Goal: Information Seeking & Learning: Check status

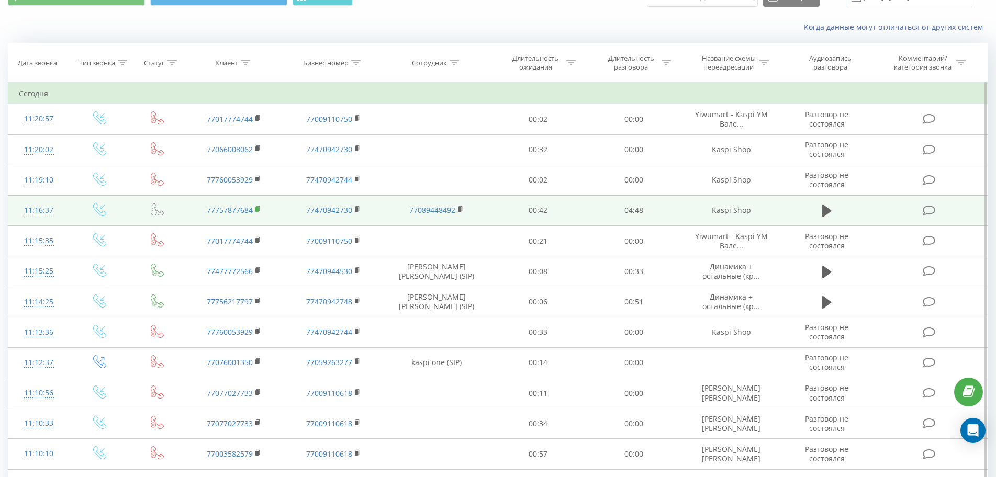
click at [259, 208] on icon at bounding box center [258, 208] width 4 height 5
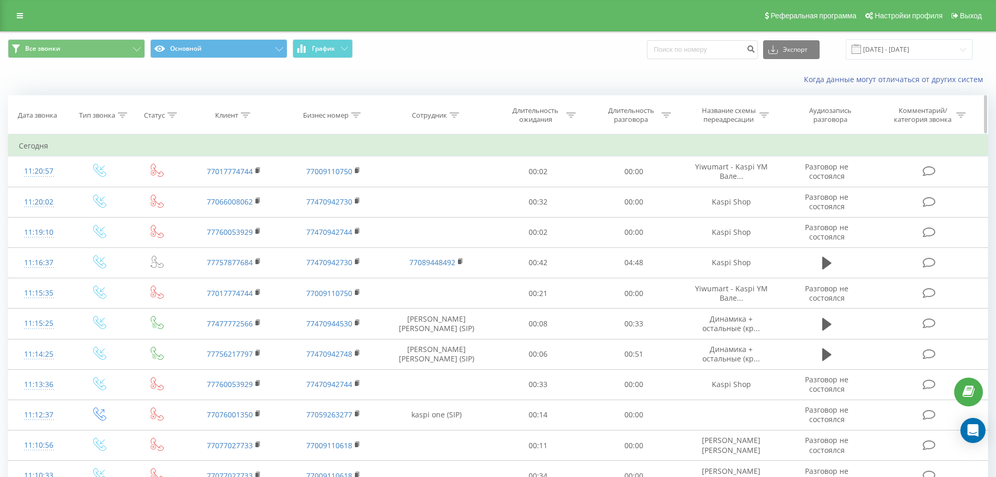
click at [455, 115] on icon at bounding box center [454, 115] width 9 height 5
click at [441, 191] on input "text" at bounding box center [437, 190] width 92 height 18
type input "kaspi one"
click at [455, 208] on span "OK" at bounding box center [458, 211] width 29 height 16
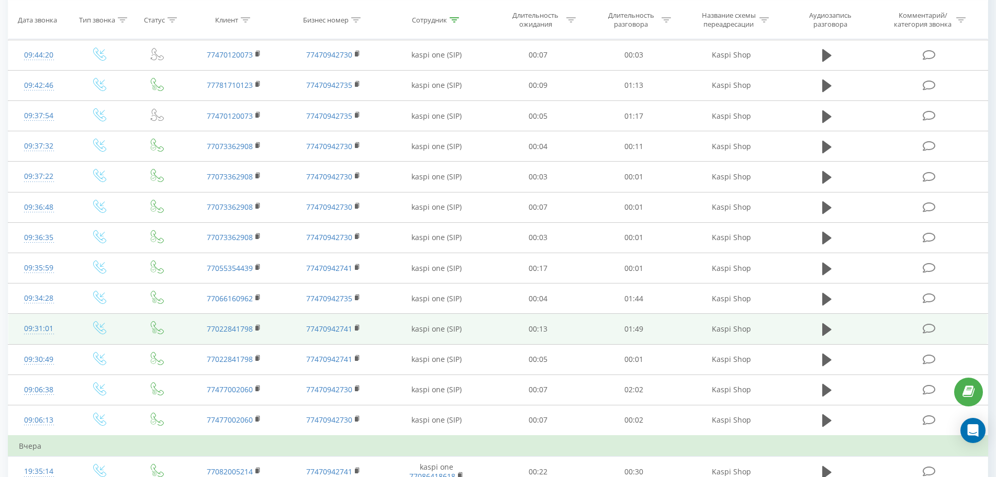
scroll to position [314, 0]
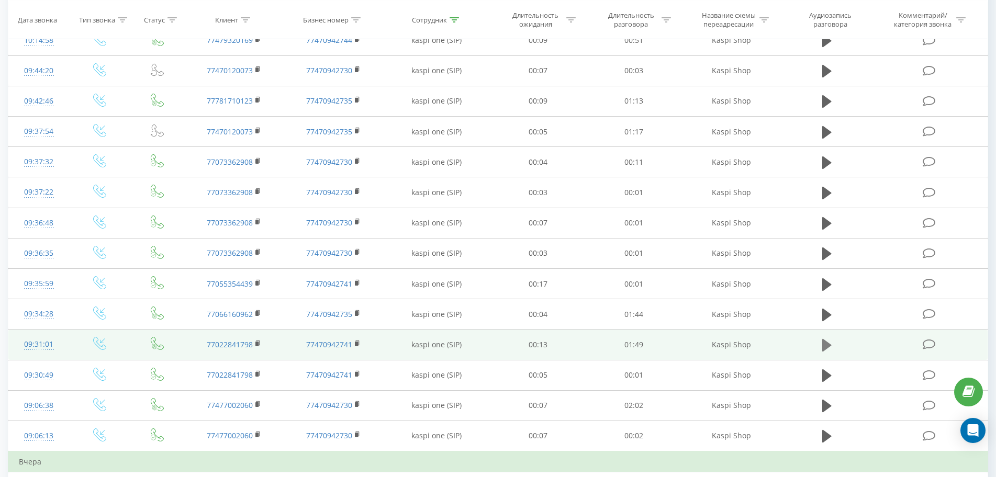
click at [828, 345] on icon at bounding box center [826, 345] width 9 height 13
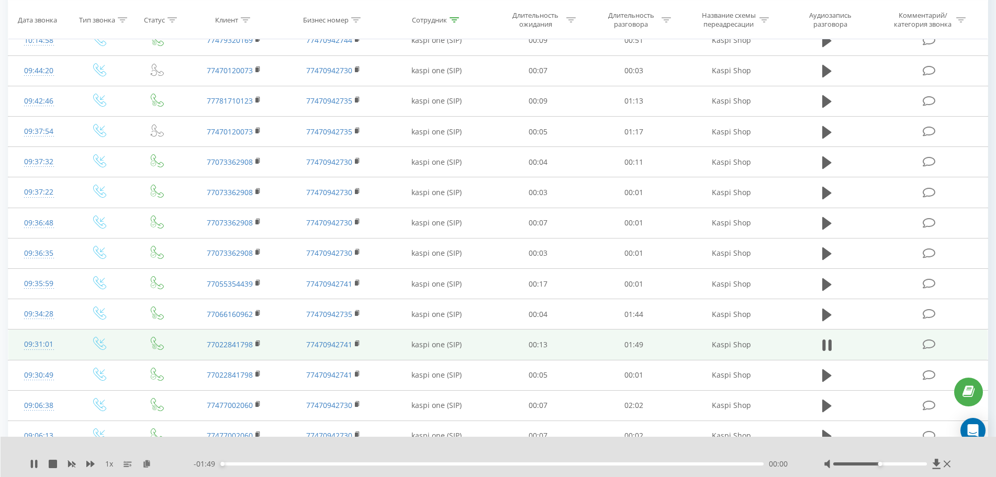
click at [305, 464] on div "00:00" at bounding box center [491, 464] width 543 height 3
click at [374, 462] on div "- 01:30 00:19 00:19" at bounding box center [496, 464] width 604 height 10
click at [377, 463] on div "00:31" at bounding box center [491, 464] width 543 height 3
click at [536, 463] on div "01:03" at bounding box center [491, 464] width 543 height 3
click at [260, 342] on icon at bounding box center [258, 343] width 6 height 7
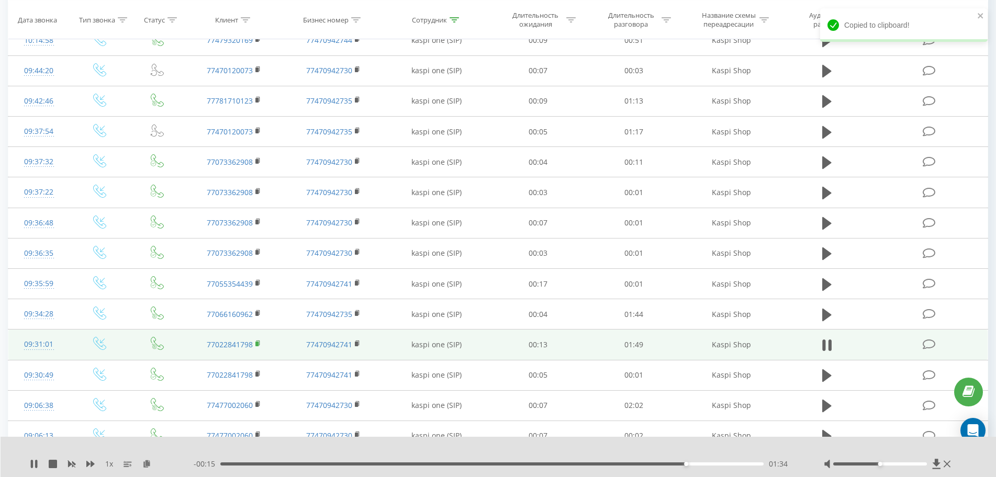
click at [257, 344] on rect at bounding box center [256, 344] width 3 height 5
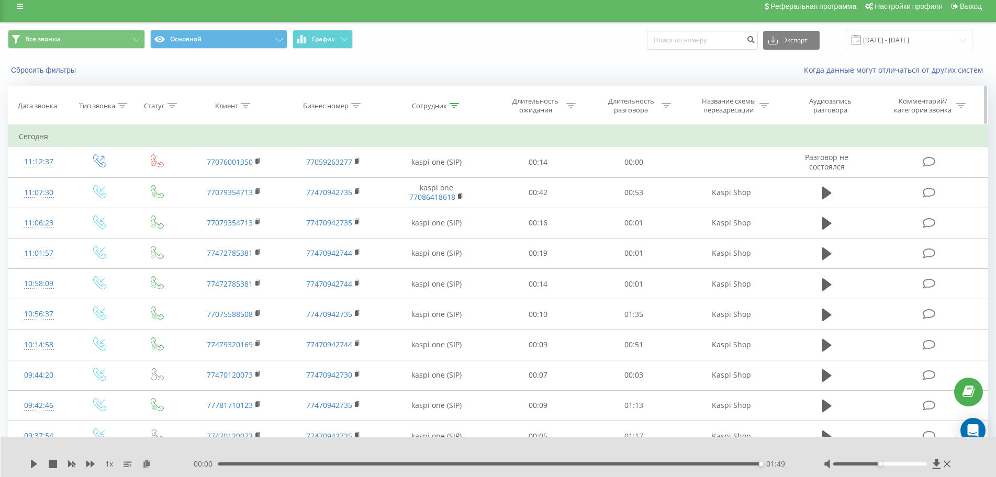
scroll to position [0, 0]
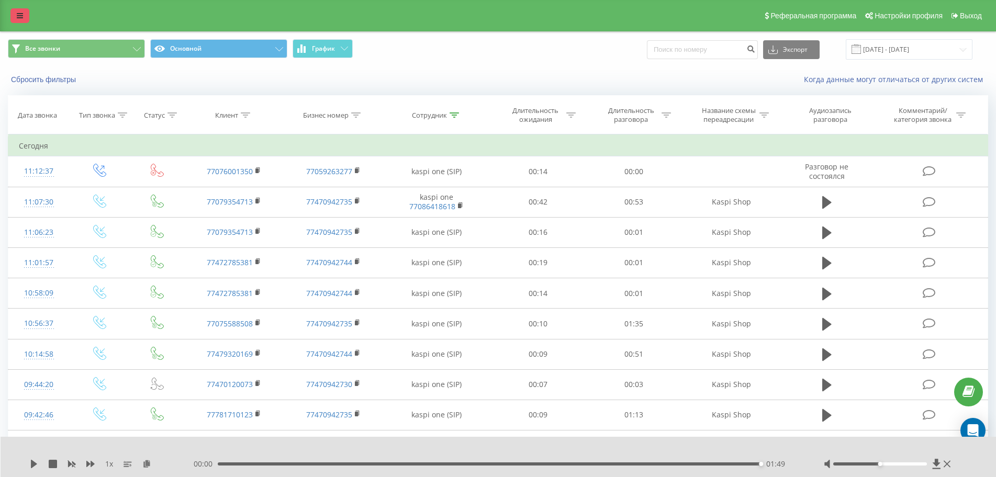
click at [27, 17] on link at bounding box center [19, 15] width 19 height 15
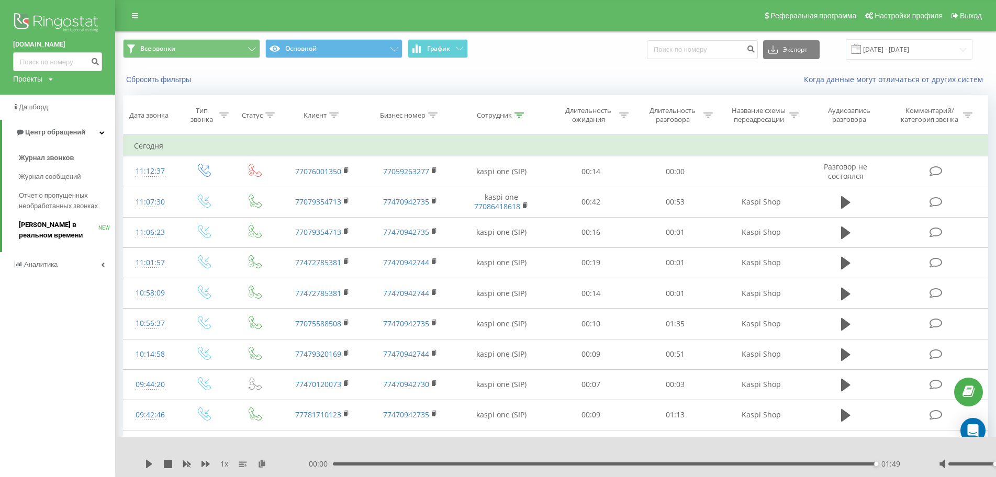
click at [58, 221] on span "[PERSON_NAME] в реальном времени" at bounding box center [59, 230] width 80 height 21
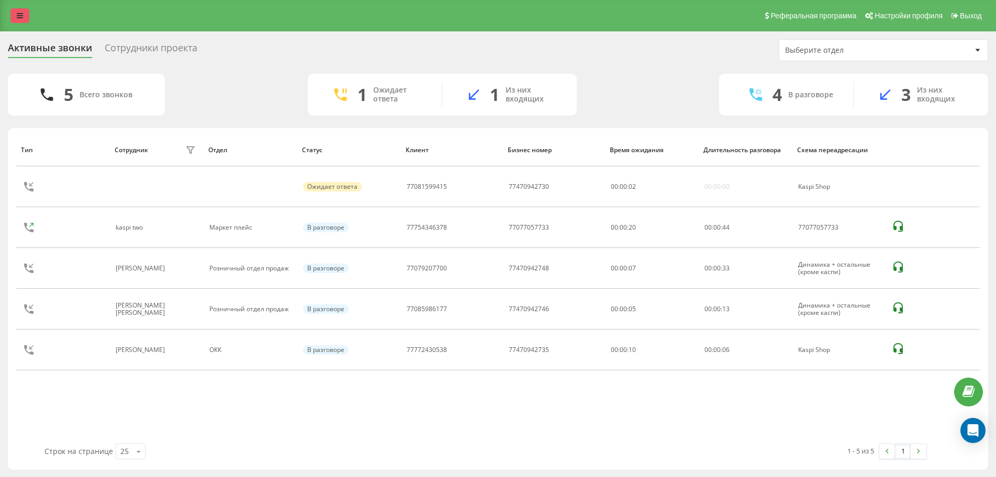
click at [12, 16] on link at bounding box center [19, 15] width 19 height 15
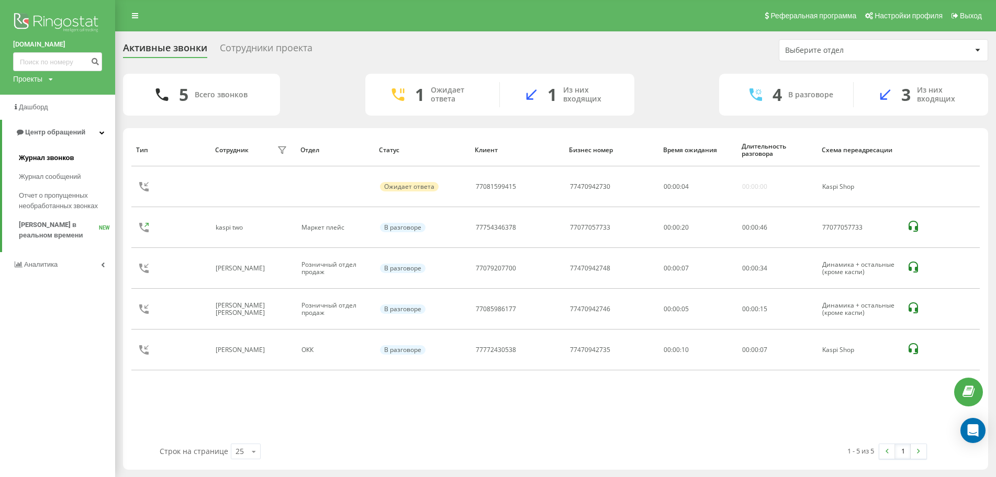
click at [69, 154] on span "Журнал звонков" at bounding box center [46, 158] width 55 height 10
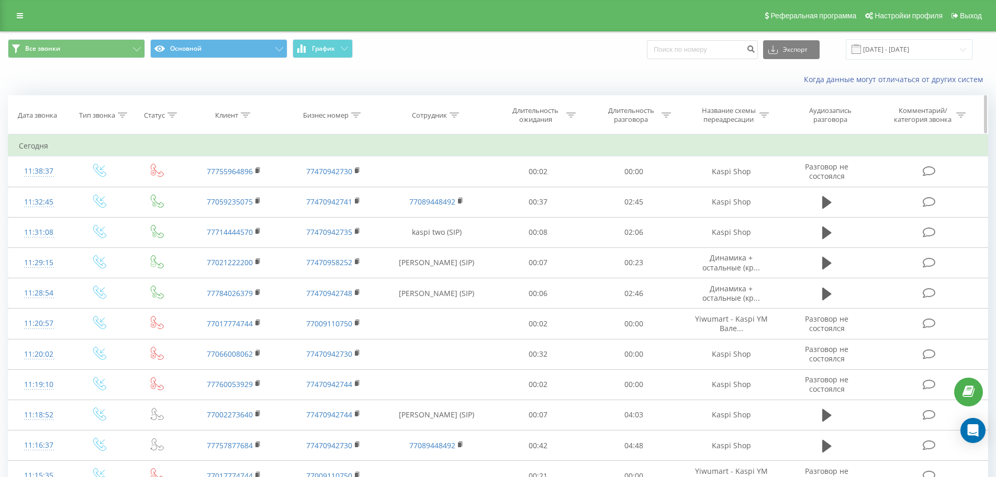
click at [244, 114] on icon at bounding box center [245, 115] width 9 height 5
click at [252, 182] on input "text" at bounding box center [234, 190] width 92 height 18
paste input "+7 702 642 6258"
type input "77026426258"
click at [256, 204] on span "OK" at bounding box center [255, 211] width 29 height 16
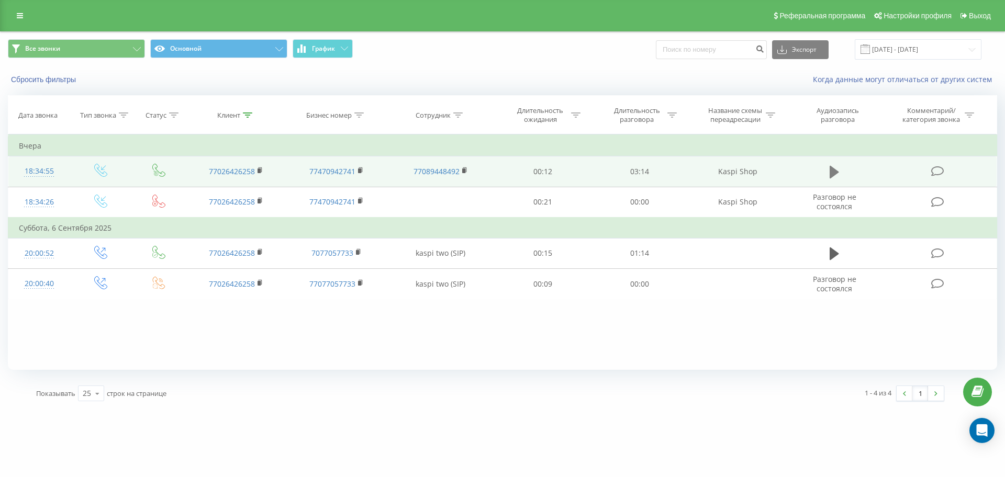
click at [829, 179] on button at bounding box center [835, 172] width 16 height 16
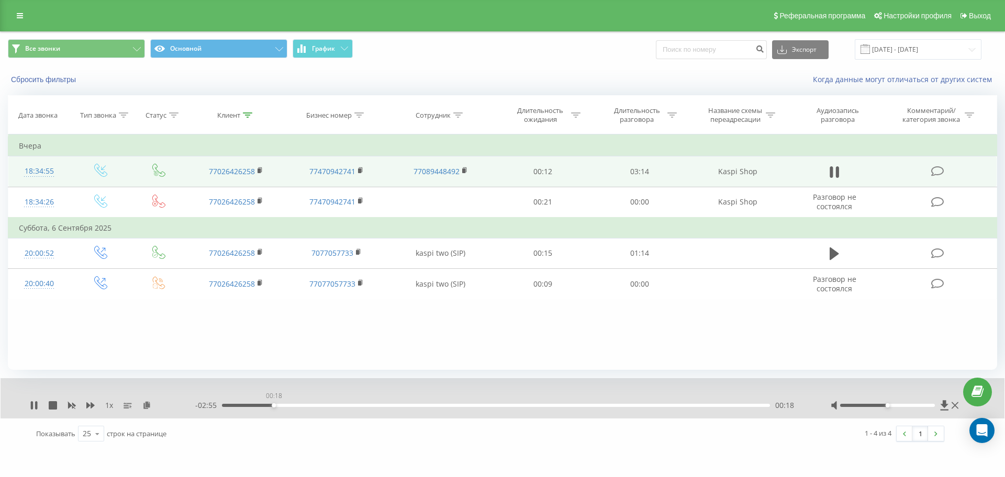
click at [274, 406] on div "00:18" at bounding box center [496, 405] width 548 height 3
click at [110, 406] on span "1 x" at bounding box center [109, 405] width 8 height 10
